Goal: Task Accomplishment & Management: Complete application form

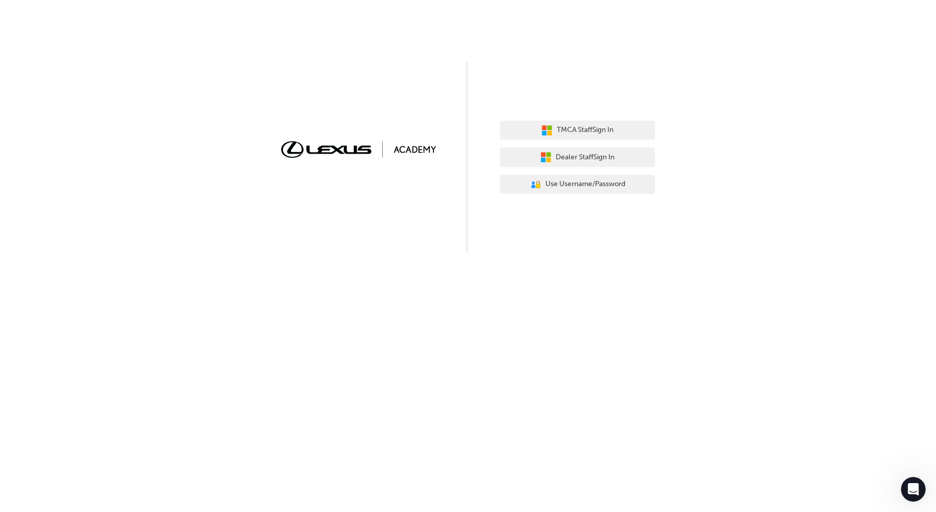
click at [810, 144] on div "TMCA Staff Sign In Dealer Staff Sign In User Authentication Icon - Blue Person,…" at bounding box center [468, 126] width 936 height 253
click at [586, 178] on button "User Authentication Icon - Blue Person, Gold Lock Use Username/Password" at bounding box center [577, 185] width 155 height 20
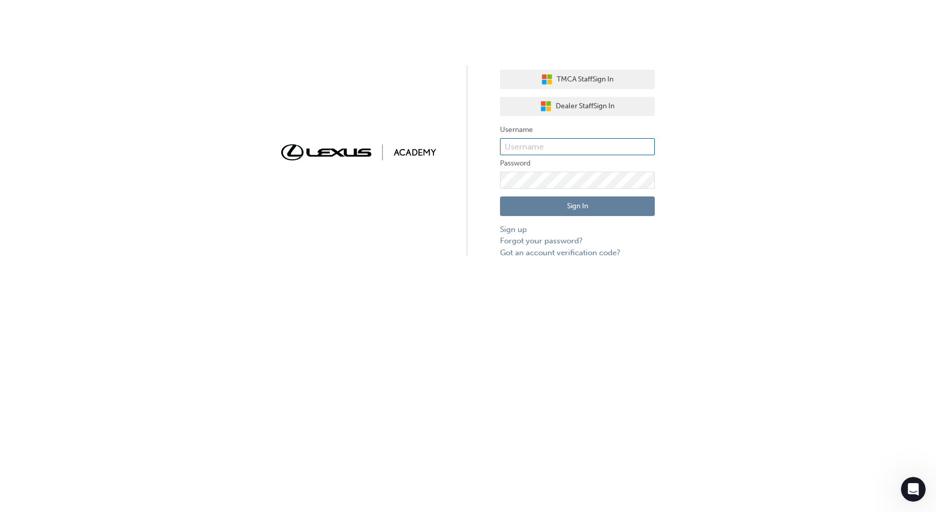
click at [539, 152] on input "text" at bounding box center [577, 147] width 155 height 18
type input "bf.lisa.bellion"
click at [581, 216] on div "Sign In Sign up Forgot your password? Got an account verification code?" at bounding box center [577, 224] width 155 height 70
click at [559, 243] on link "Forgot your password?" at bounding box center [577, 241] width 155 height 12
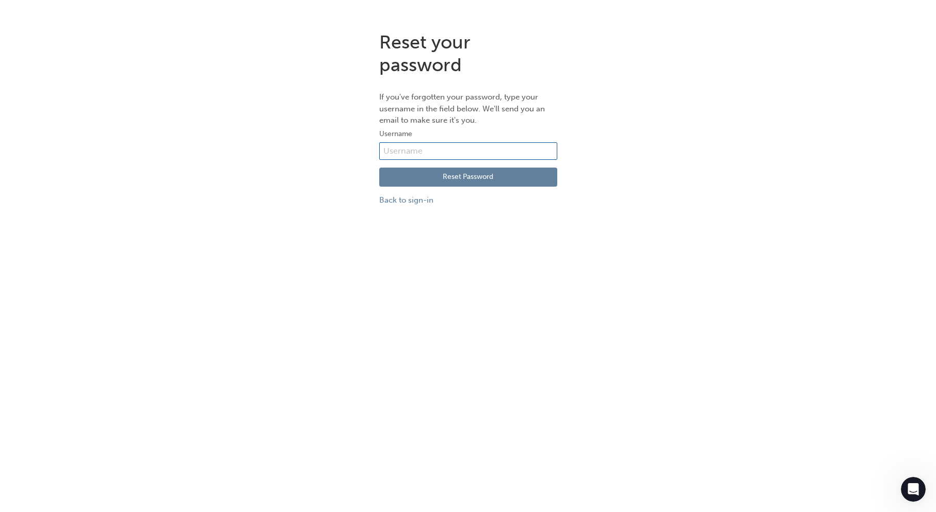
click at [474, 158] on input "text" at bounding box center [468, 151] width 178 height 18
type input "bf.lisa.bellion"
click at [482, 180] on button "Reset Password" at bounding box center [468, 178] width 178 height 20
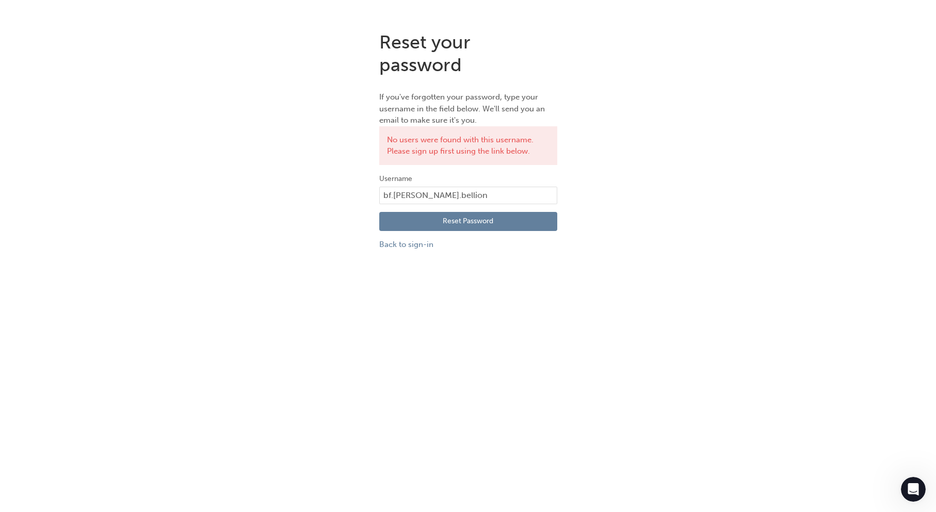
click at [454, 226] on button "Reset Password" at bounding box center [468, 222] width 178 height 20
click at [415, 250] on link "Back to sign-in" at bounding box center [468, 245] width 178 height 12
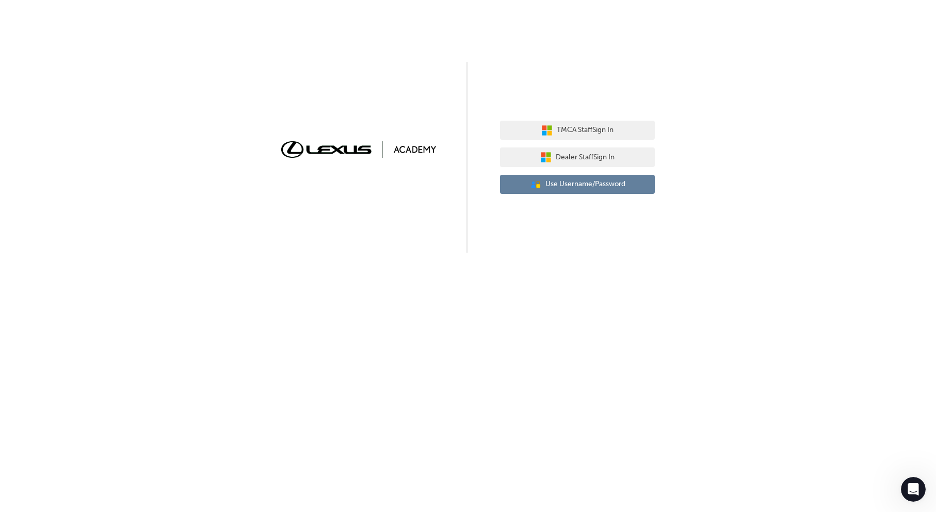
click at [578, 190] on button "User Authentication Icon - Blue Person, Gold Lock Use Username/Password" at bounding box center [577, 185] width 155 height 20
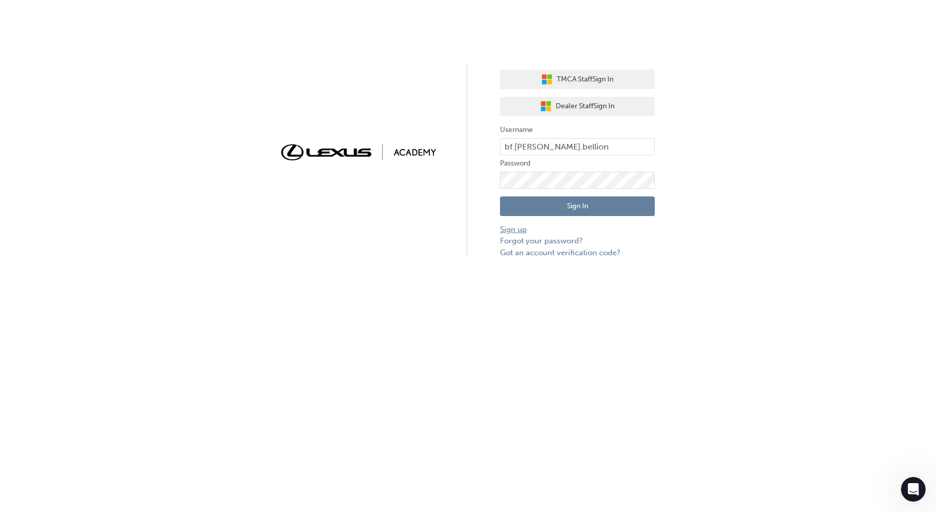
click at [518, 227] on link "Sign up" at bounding box center [577, 230] width 155 height 12
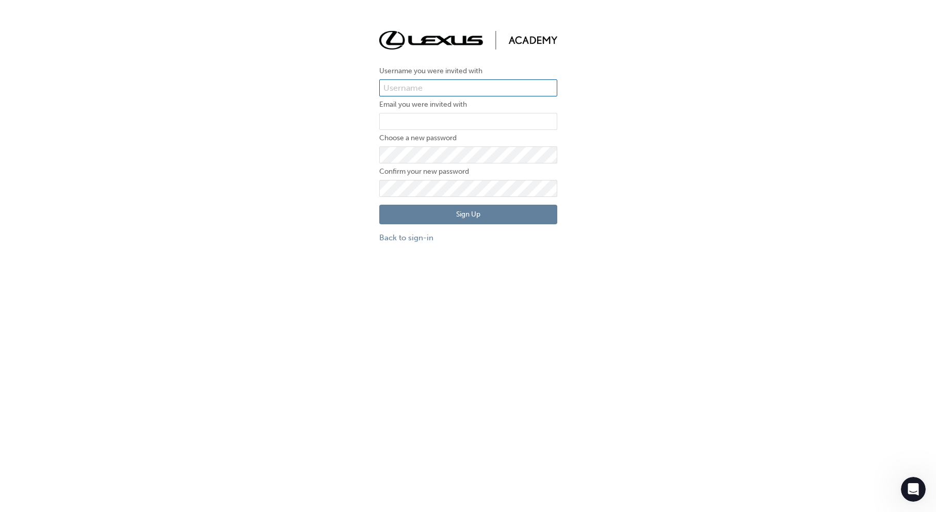
type input "bf.lisa.bellion"
click at [423, 88] on input "bf.lisa.bellion" at bounding box center [468, 88] width 178 height 18
click at [679, 114] on div "Username you were invited with bf.lisa.bellion Email you were invited with Choo…" at bounding box center [468, 137] width 936 height 228
click at [489, 126] on input "email" at bounding box center [468, 122] width 178 height 18
type input "lisa.bellion@blueflag.com.au"
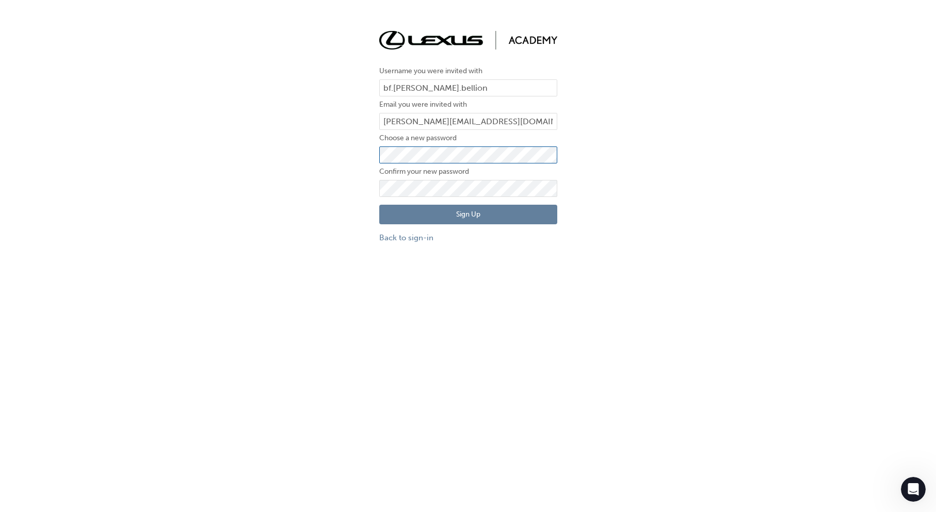
click at [336, 158] on div "Username you were invited with bf.lisa.bellion Email you were invited with lisa…" at bounding box center [468, 137] width 936 height 228
click at [401, 220] on button "Sign Up" at bounding box center [468, 215] width 178 height 20
click at [678, 223] on div "Username you were invited with bf.lisa.bellion Email you were invited with lisa…" at bounding box center [468, 137] width 936 height 228
click at [527, 221] on button "Sign Up" at bounding box center [468, 215] width 178 height 20
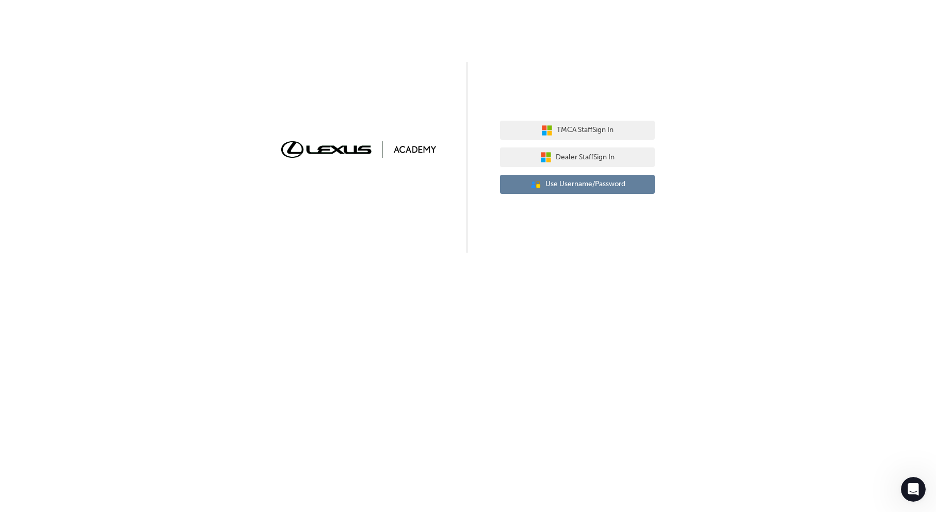
click at [626, 186] on button "User Authentication Icon - Blue Person, Gold Lock Use Username/Password" at bounding box center [577, 185] width 155 height 20
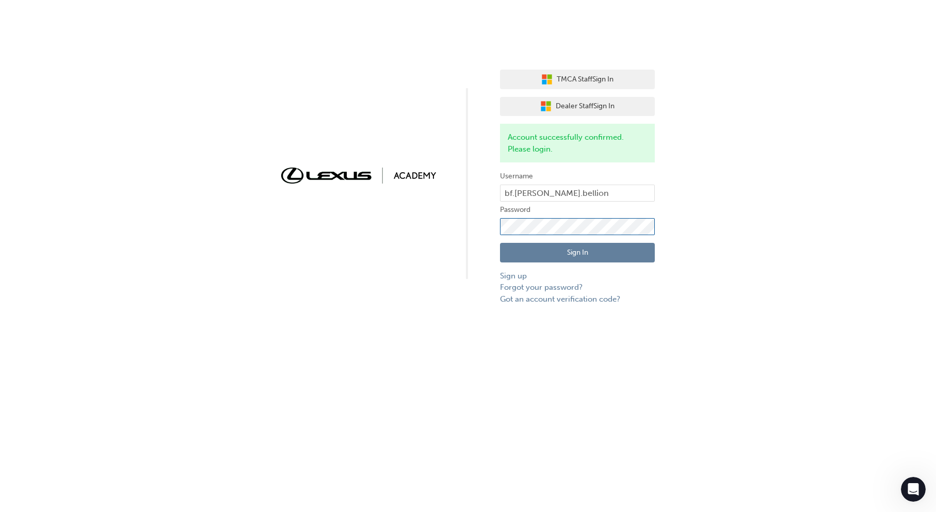
click at [468, 222] on div "TMCA Staff Sign In Dealer Staff Sign In Account successfully confirmed. Please …" at bounding box center [468, 152] width 936 height 305
click at [520, 259] on button "Sign In" at bounding box center [577, 253] width 155 height 20
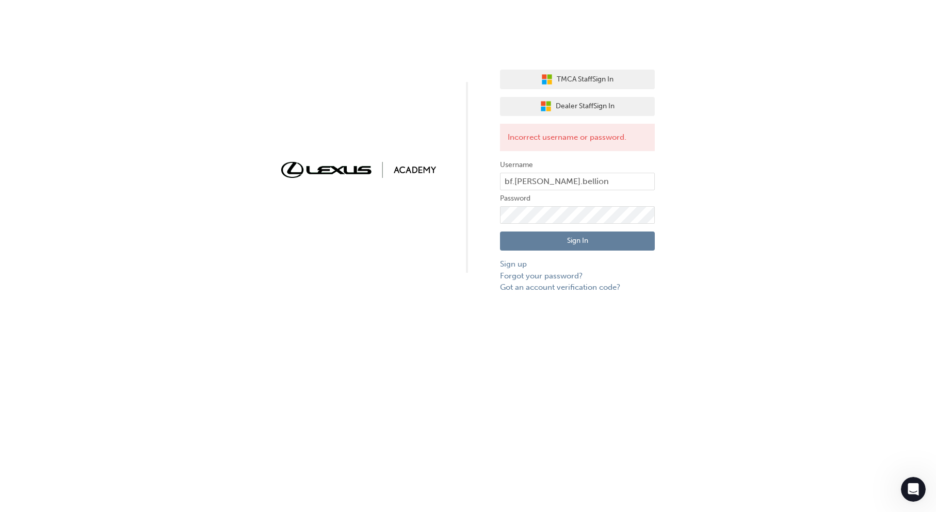
click at [732, 269] on div "TMCA Staff Sign In Dealer Staff Sign In Incorrect username or password. Usernam…" at bounding box center [468, 147] width 936 height 294
click button "Sign In" at bounding box center [577, 242] width 155 height 20
